Goal: Task Accomplishment & Management: Manage account settings

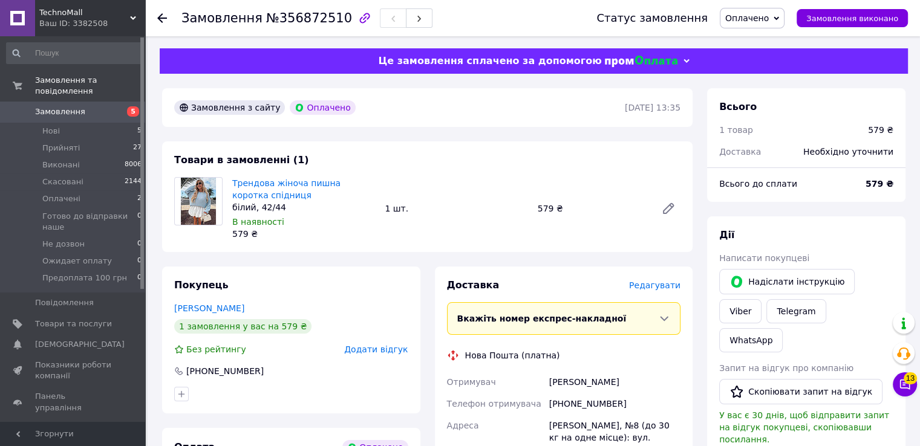
click at [781, 22] on span "Оплачено" at bounding box center [752, 18] width 65 height 21
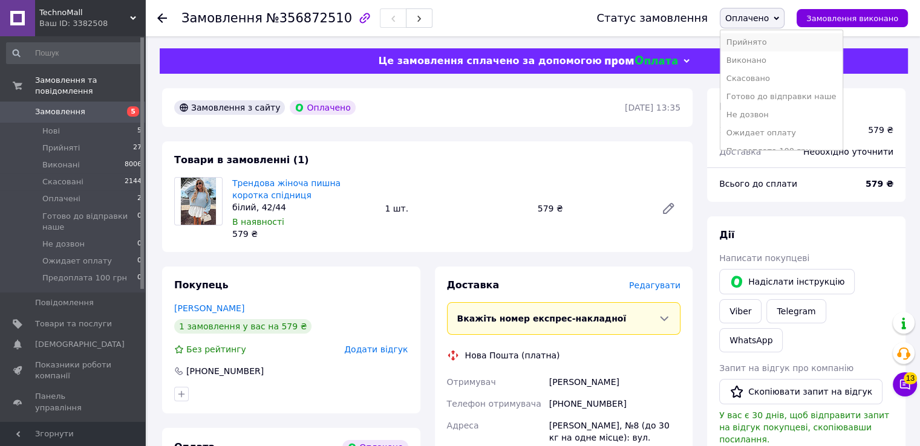
click at [754, 42] on li "Прийнято" at bounding box center [781, 42] width 122 height 18
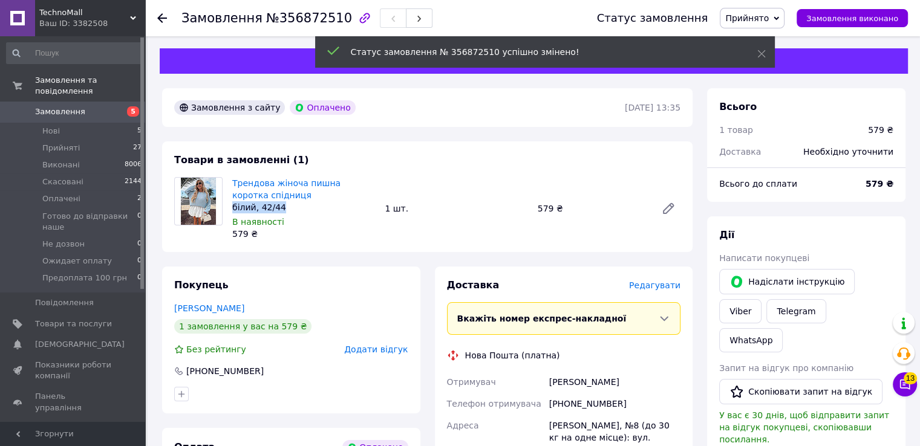
drag, startPoint x: 232, startPoint y: 209, endPoint x: 282, endPoint y: 203, distance: 50.5
click at [282, 208] on div "білий, 42/44" at bounding box center [303, 207] width 143 height 12
copy div "білий, 42/44"
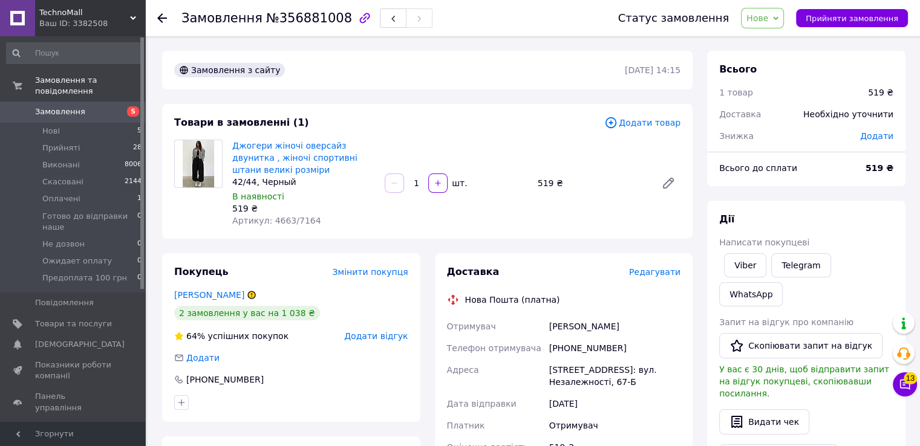
click at [565, 354] on div "+380970772921" at bounding box center [615, 349] width 136 height 22
click at [569, 352] on div "+380970772921" at bounding box center [615, 349] width 136 height 22
click at [577, 349] on div "+380970772921" at bounding box center [615, 349] width 136 height 22
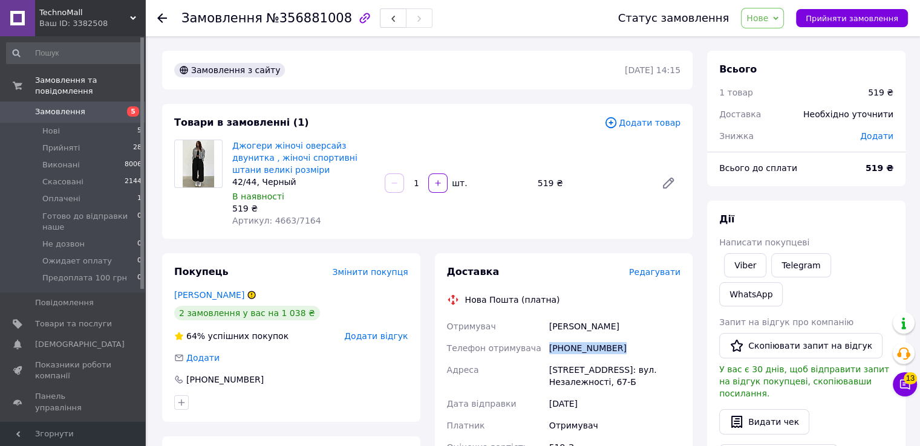
click at [577, 349] on div "+380970772921" at bounding box center [615, 349] width 136 height 22
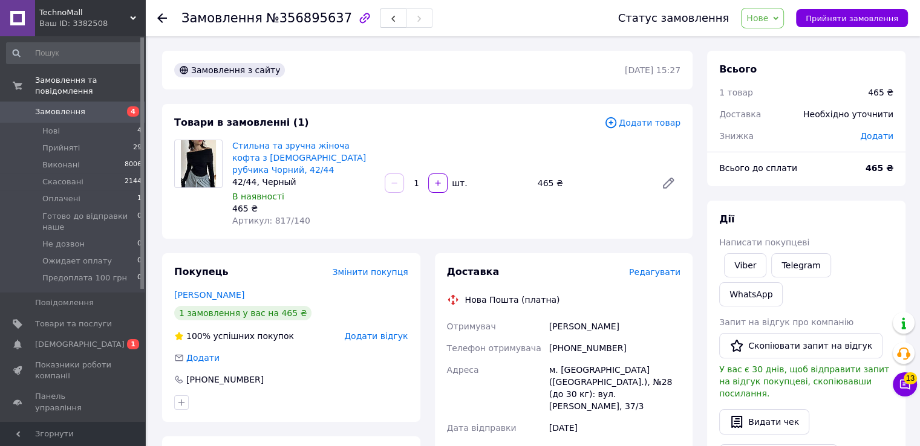
click at [559, 338] on div "+380676002255" at bounding box center [615, 349] width 136 height 22
copy div "+380676002255"
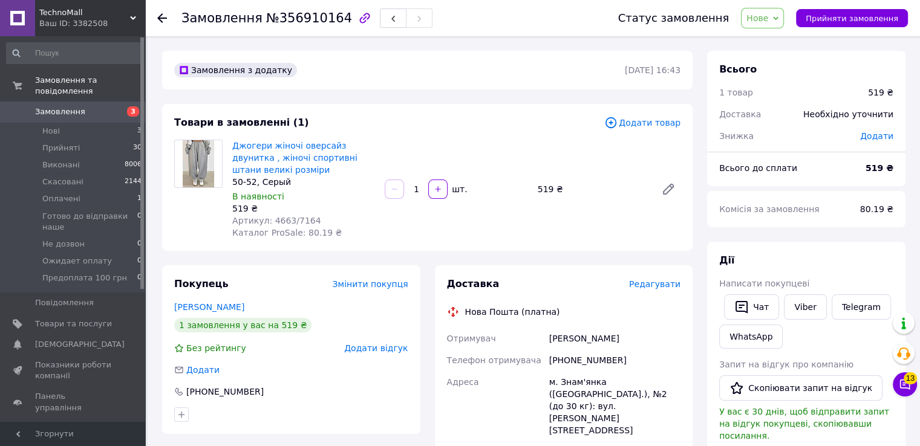
click at [583, 360] on div "+380668185605" at bounding box center [615, 361] width 136 height 22
click at [586, 358] on div "+380668185605" at bounding box center [615, 361] width 136 height 22
click at [587, 357] on div "+380668185605" at bounding box center [615, 361] width 136 height 22
click at [590, 356] on div "+380668185605" at bounding box center [615, 361] width 136 height 22
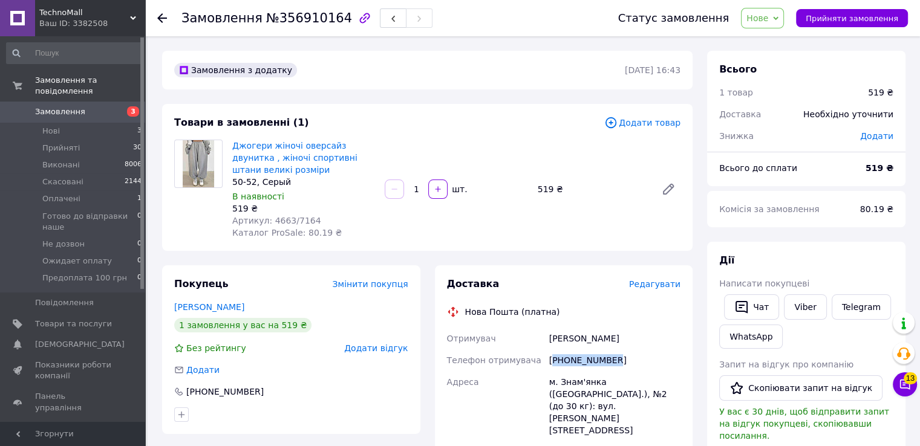
click at [590, 356] on div "+380668185605" at bounding box center [615, 361] width 136 height 22
click at [590, 356] on div "[PHONE_NUMBER]" at bounding box center [615, 361] width 136 height 22
click at [594, 354] on div "+380668185605" at bounding box center [615, 361] width 136 height 22
click at [595, 354] on div "+380668185605" at bounding box center [615, 361] width 136 height 22
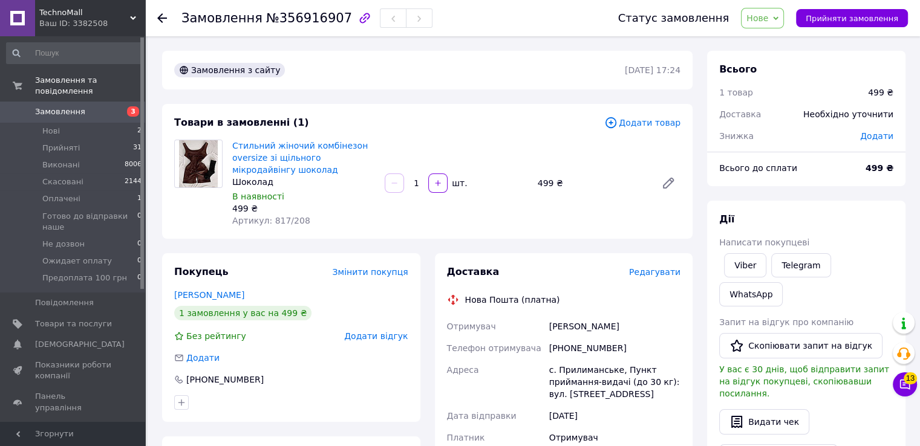
click at [559, 350] on div "+380964902049" at bounding box center [615, 349] width 136 height 22
click at [561, 350] on div "+380964902049" at bounding box center [615, 349] width 136 height 22
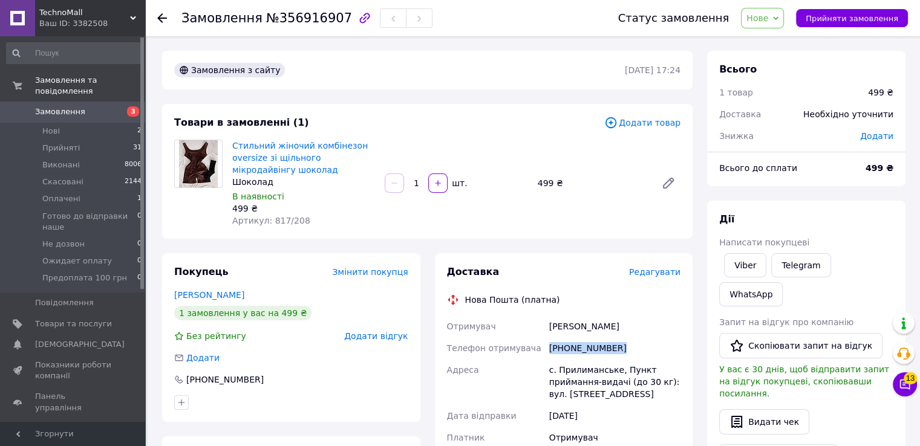
click at [561, 350] on div "+380964902049" at bounding box center [615, 349] width 136 height 22
copy div "+380964902049"
